Goal: Task Accomplishment & Management: Complete application form

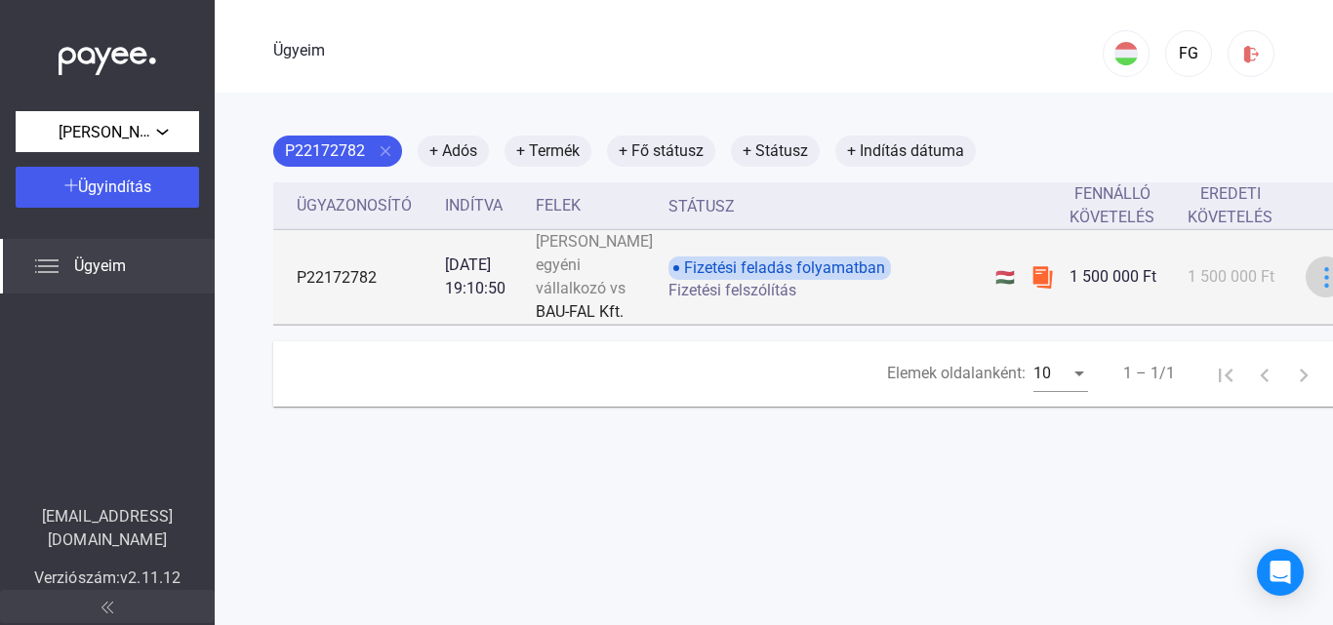
click at [1316, 288] on img at bounding box center [1326, 277] width 20 height 20
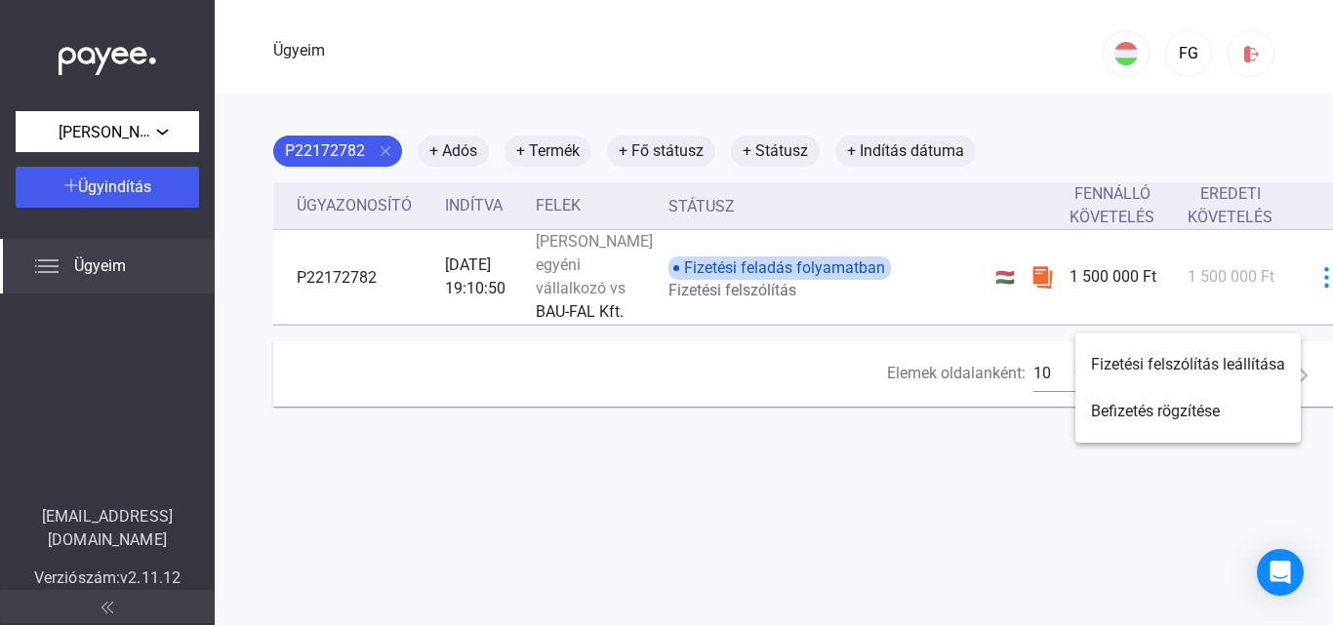
click at [1280, 308] on div at bounding box center [666, 312] width 1333 height 625
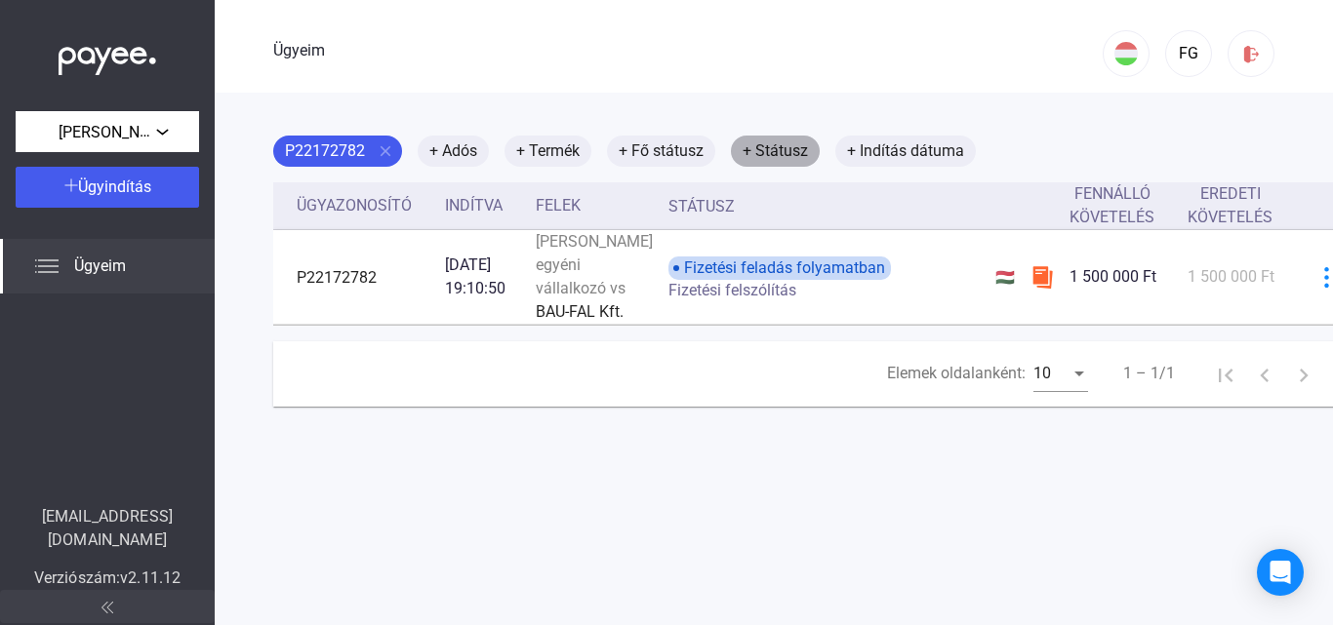
click at [786, 138] on mat-chip "+ Státusz" at bounding box center [775, 151] width 89 height 31
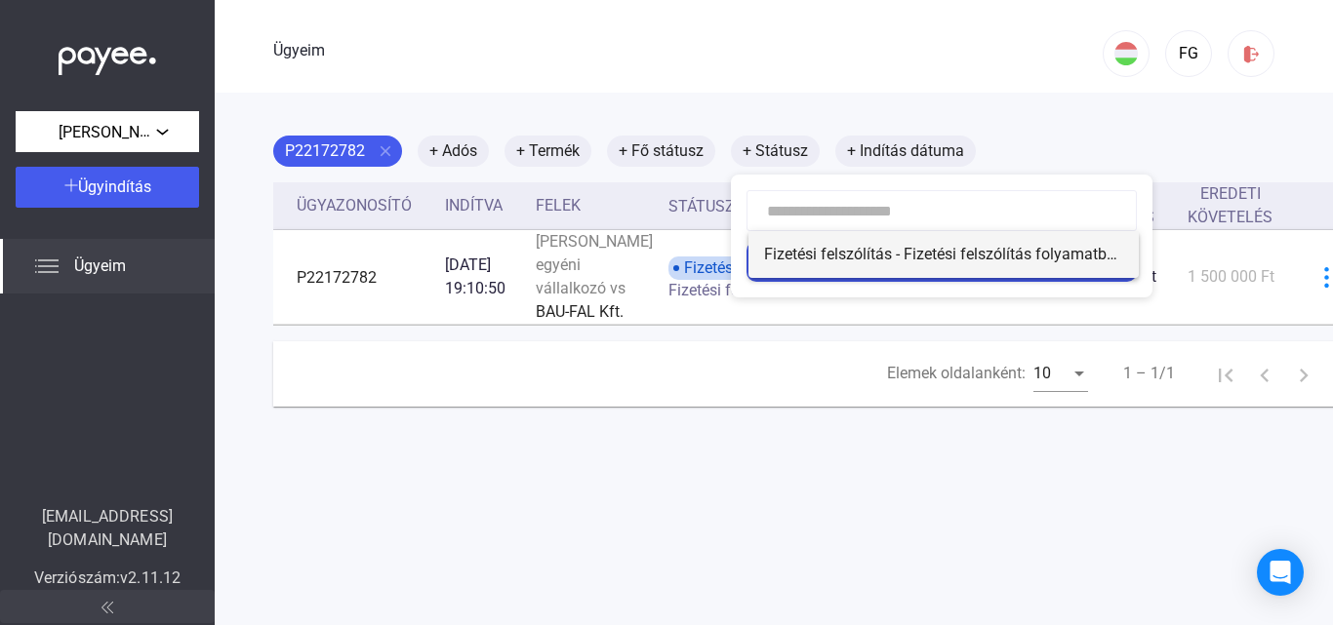
click at [922, 250] on font "Fizetési felszólítás - Fizetési felszólítás folyamatban" at bounding box center [944, 254] width 360 height 19
type input "**********"
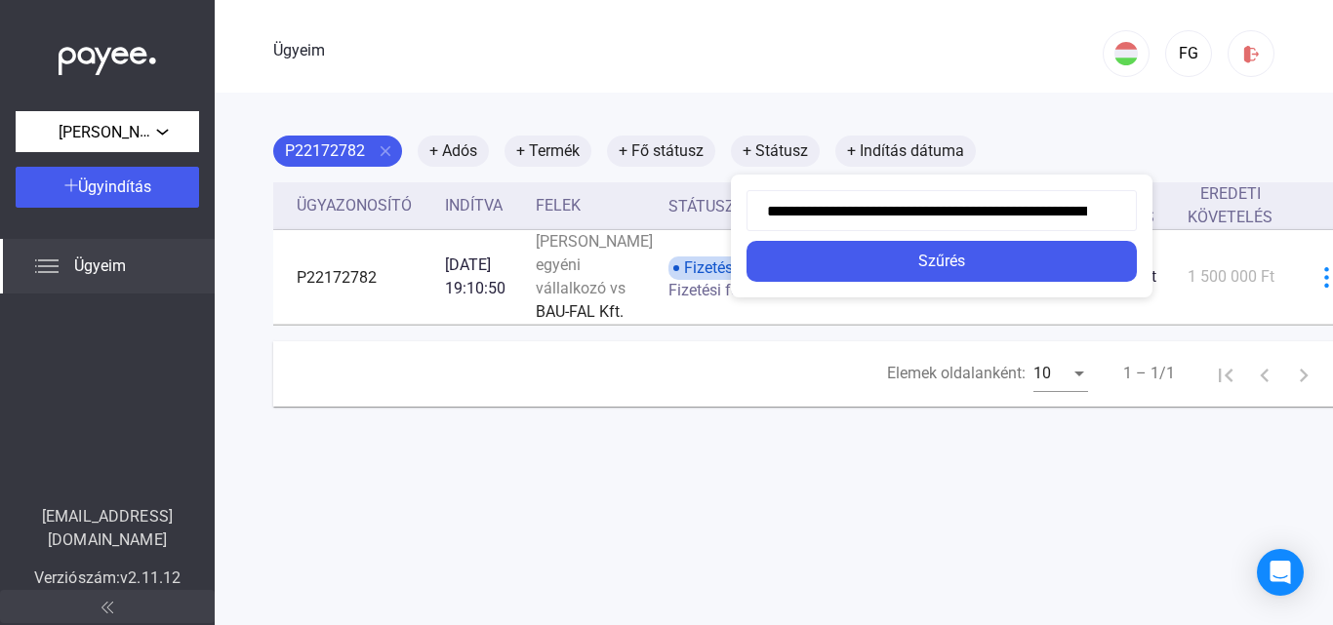
click at [728, 99] on div at bounding box center [666, 312] width 1333 height 625
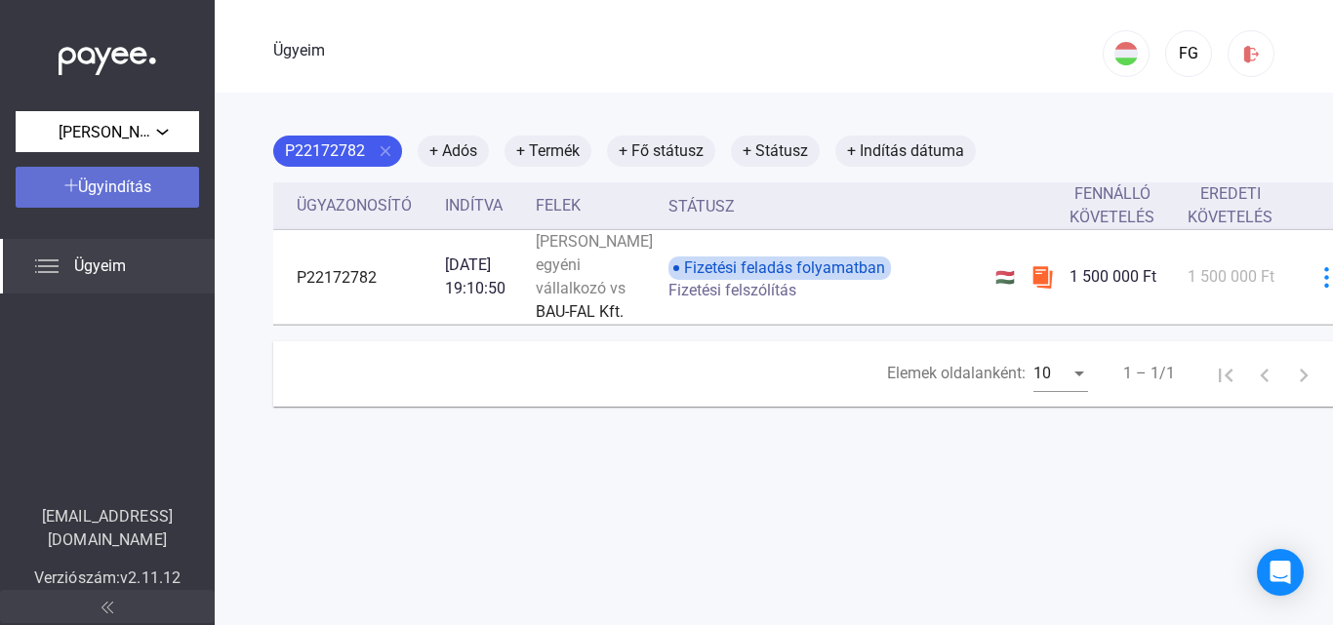
click at [122, 179] on font "Ügyindítás" at bounding box center [114, 187] width 73 height 19
